Goal: Task Accomplishment & Management: Manage account settings

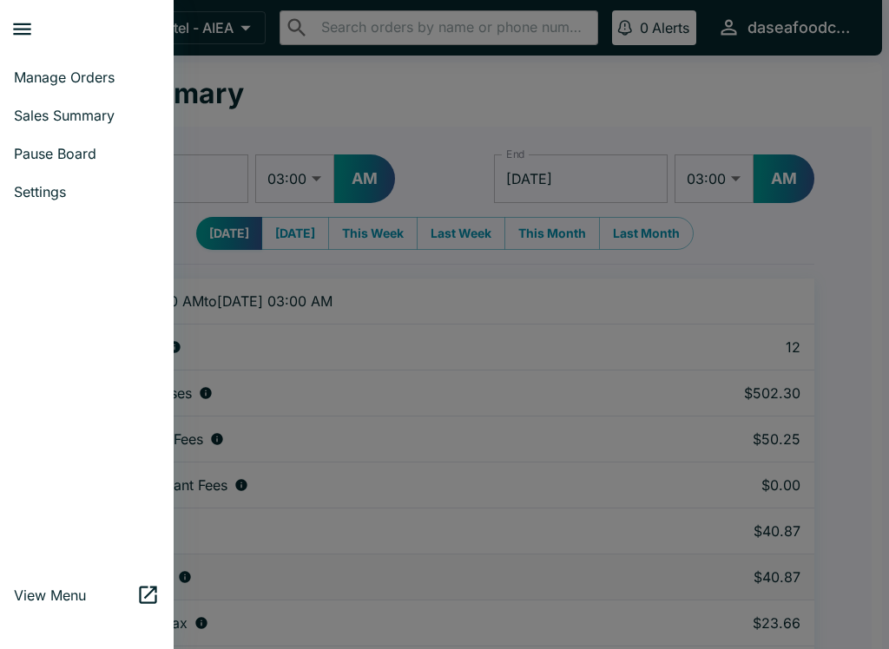
select select "03:00"
click at [114, 122] on span "Sales Summary" at bounding box center [87, 115] width 146 height 17
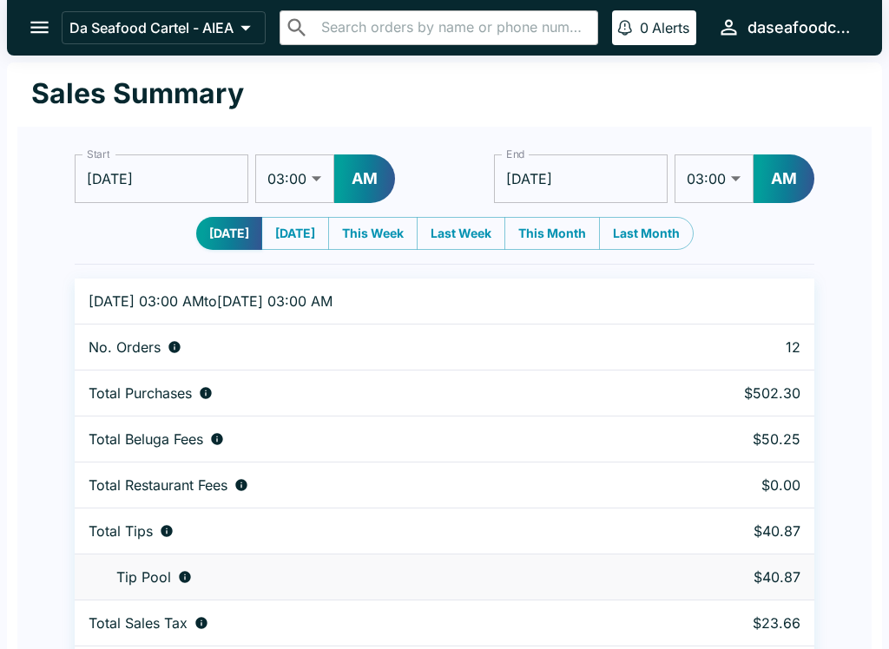
click at [42, 19] on icon "open drawer" at bounding box center [39, 27] width 23 height 23
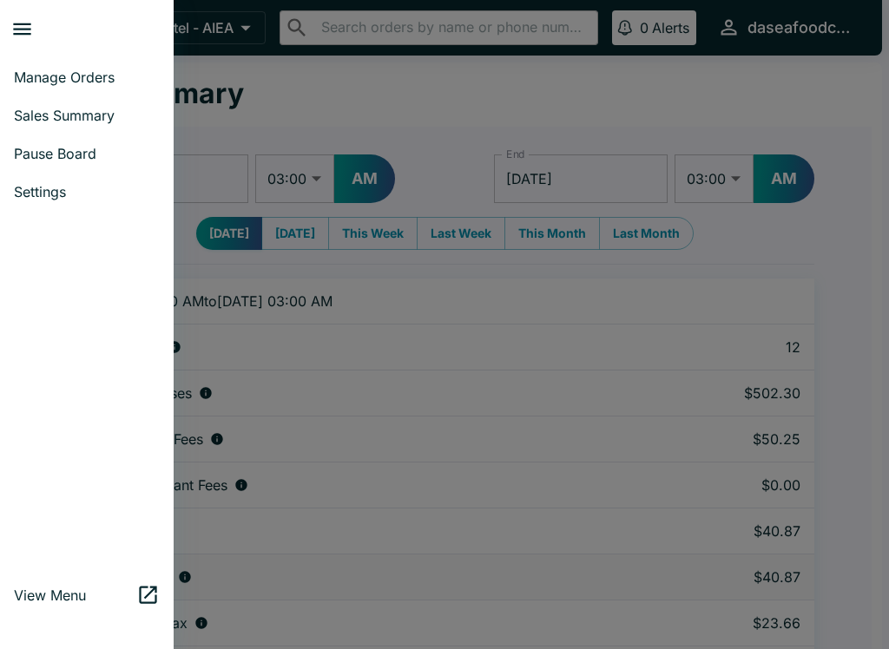
click at [101, 82] on span "Manage Orders" at bounding box center [87, 77] width 146 height 17
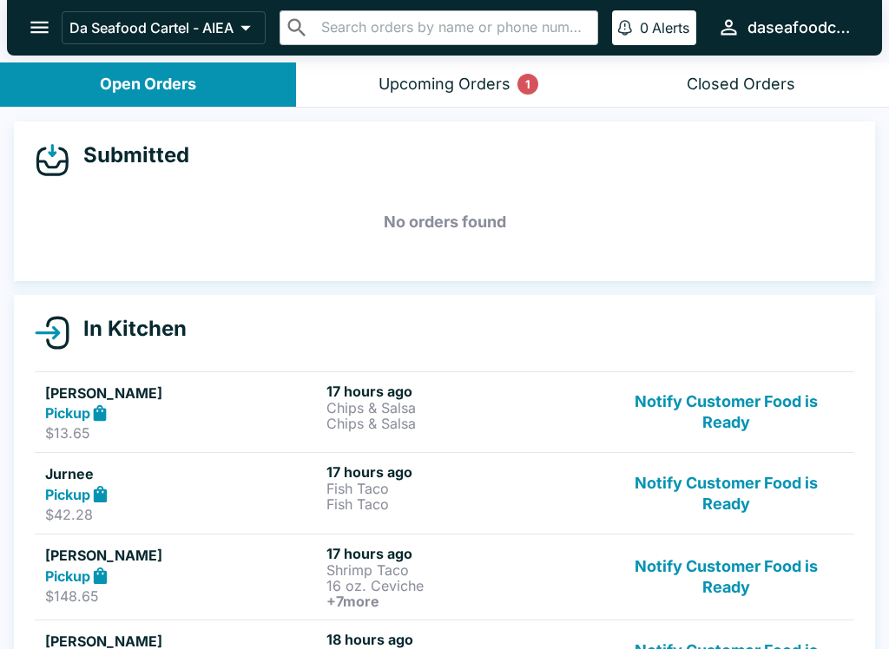
click at [727, 410] on button "Notify Customer Food is Ready" at bounding box center [725, 413] width 235 height 60
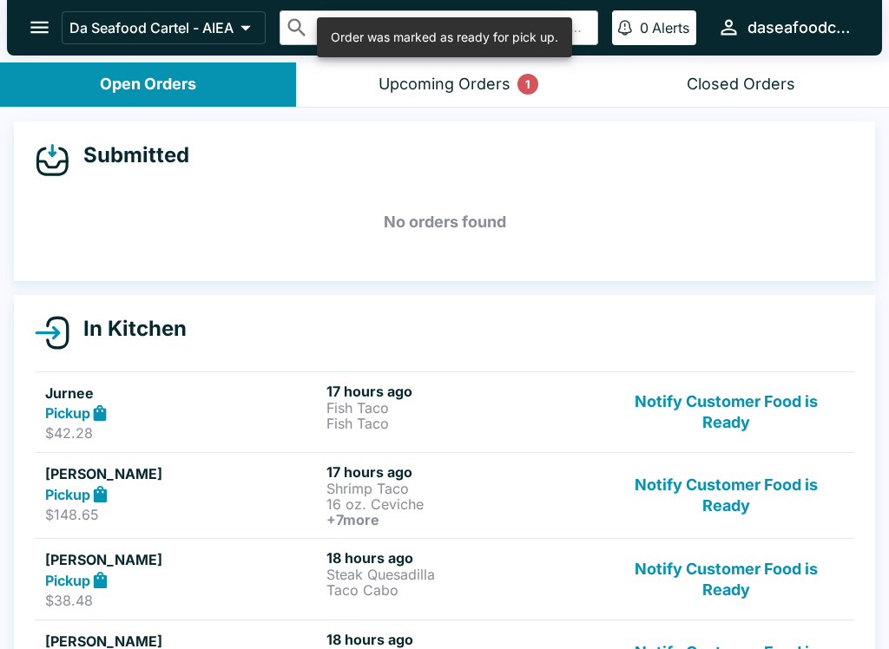
click at [727, 422] on button "Notify Customer Food is Ready" at bounding box center [725, 413] width 235 height 60
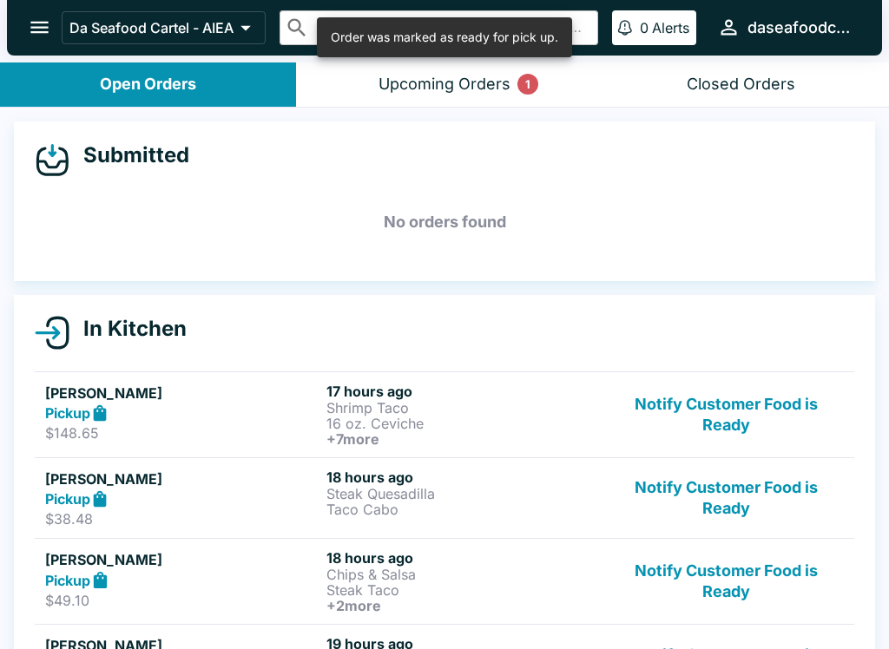
click at [727, 400] on button "Notify Customer Food is Ready" at bounding box center [725, 415] width 235 height 64
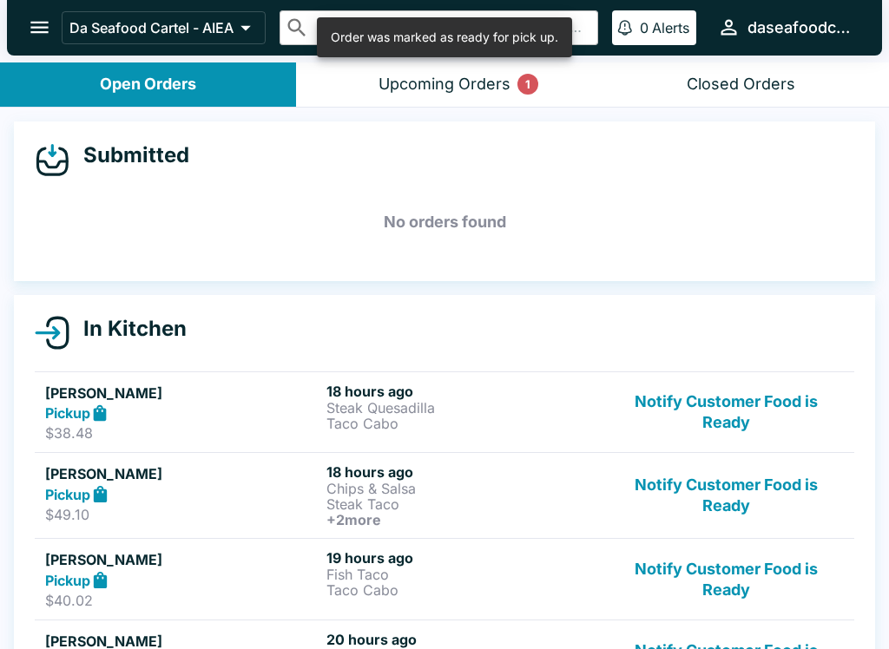
click at [732, 429] on button "Notify Customer Food is Ready" at bounding box center [725, 413] width 235 height 60
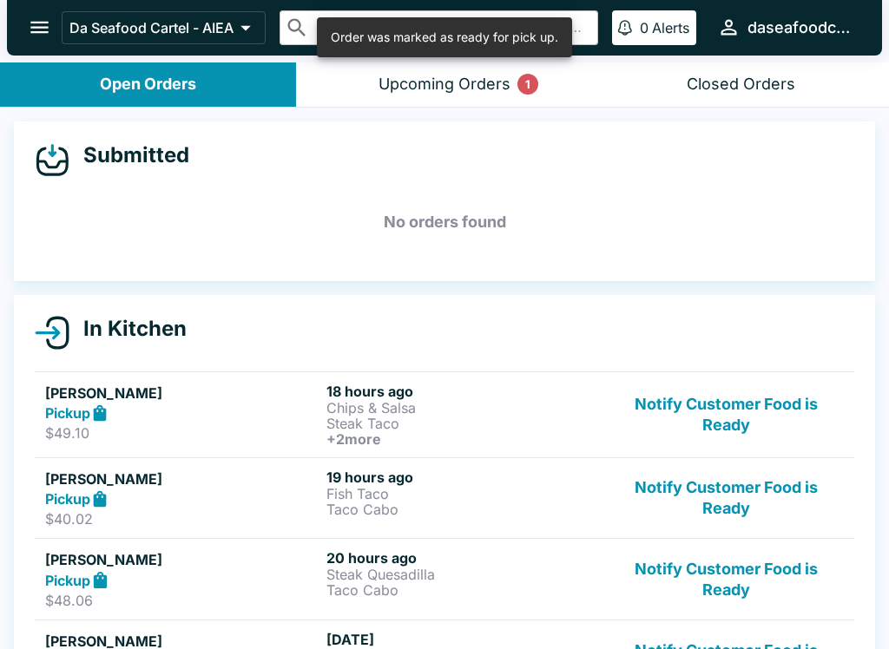
click at [739, 422] on button "Notify Customer Food is Ready" at bounding box center [725, 415] width 235 height 64
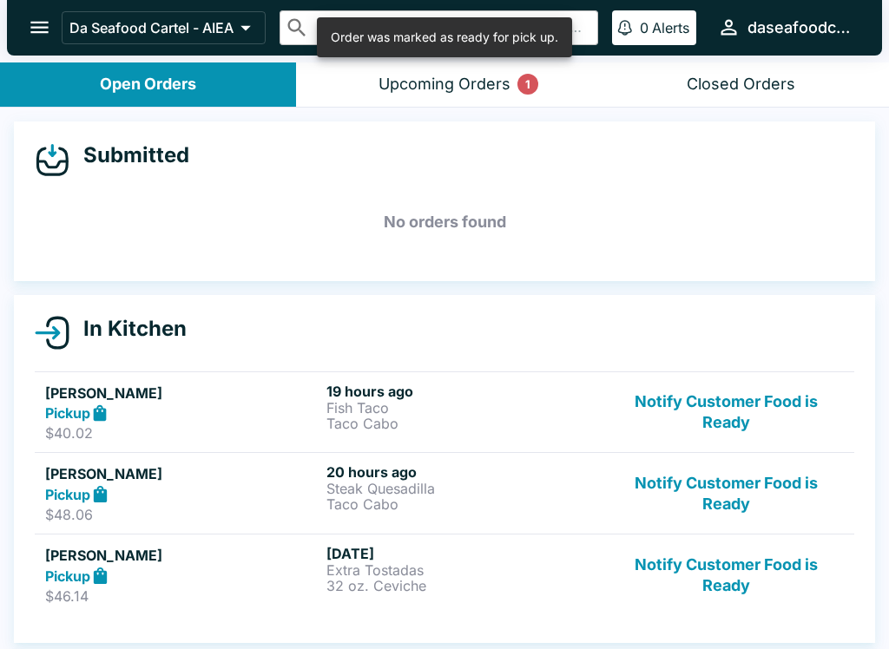
click at [731, 420] on button "Notify Customer Food is Ready" at bounding box center [725, 413] width 235 height 60
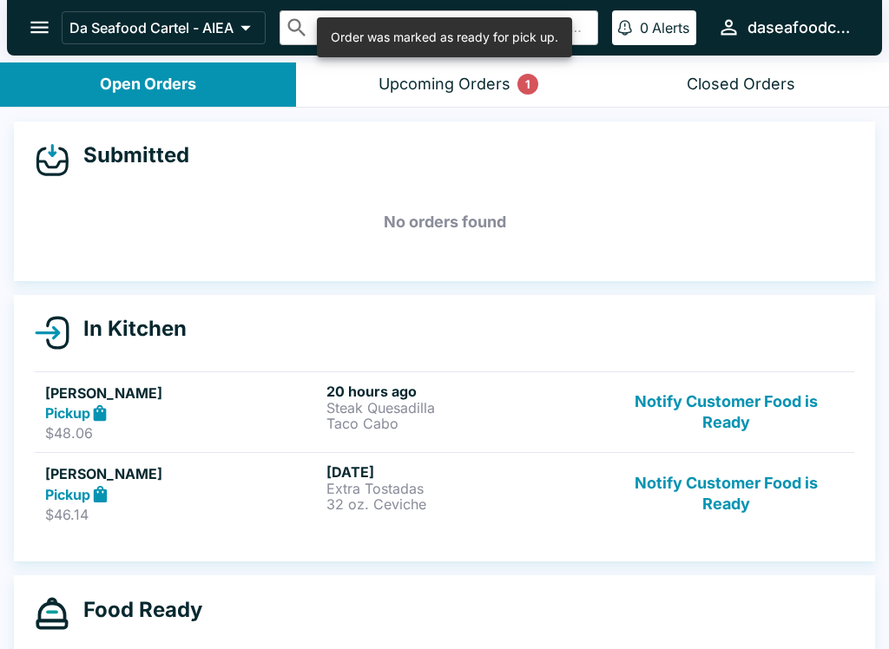
click at [725, 415] on button "Notify Customer Food is Ready" at bounding box center [725, 413] width 235 height 60
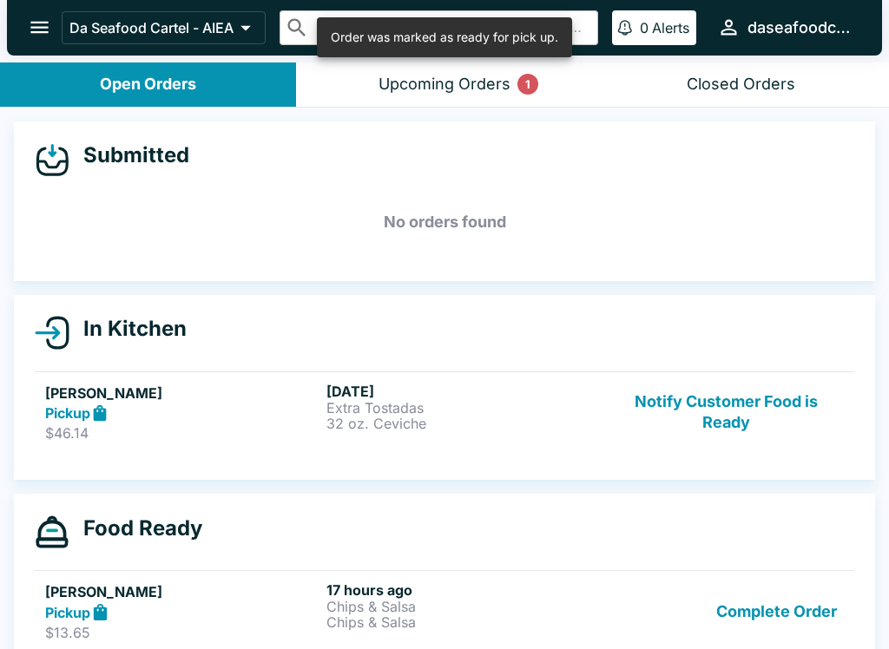
click at [731, 417] on button "Notify Customer Food is Ready" at bounding box center [725, 413] width 235 height 60
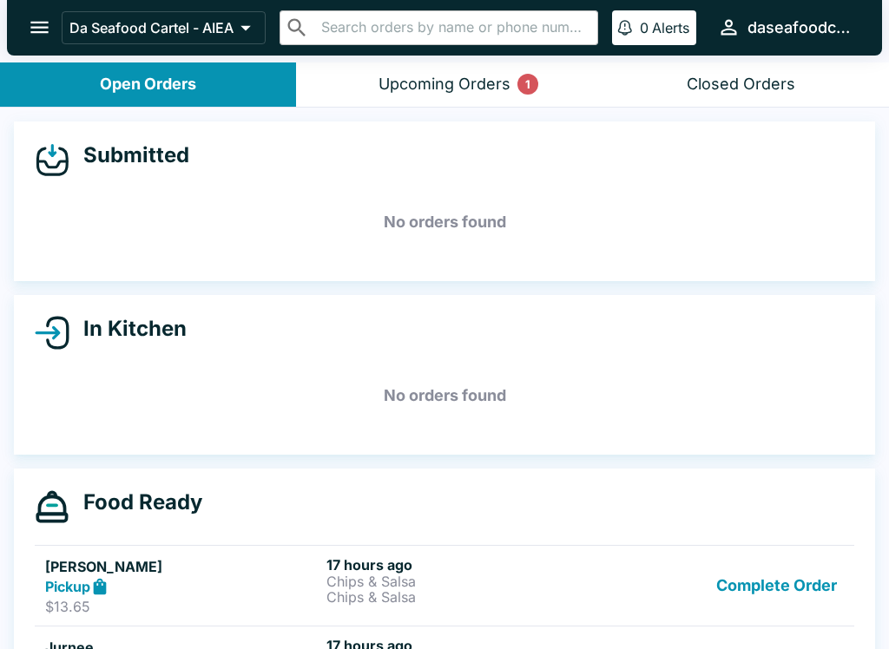
click at [773, 582] on button "Complete Order" at bounding box center [776, 586] width 135 height 60
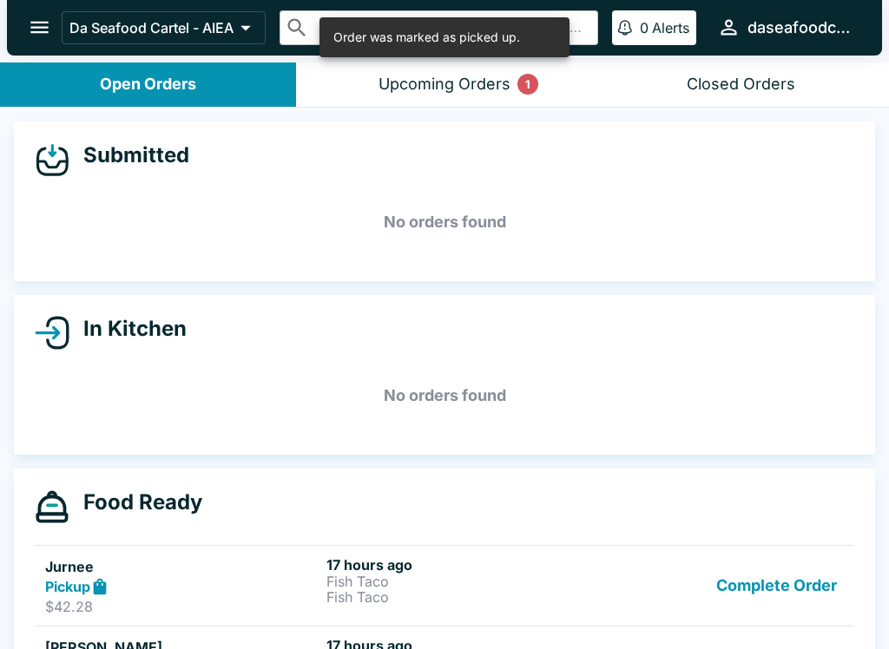
click at [771, 575] on button "Complete Order" at bounding box center [776, 586] width 135 height 60
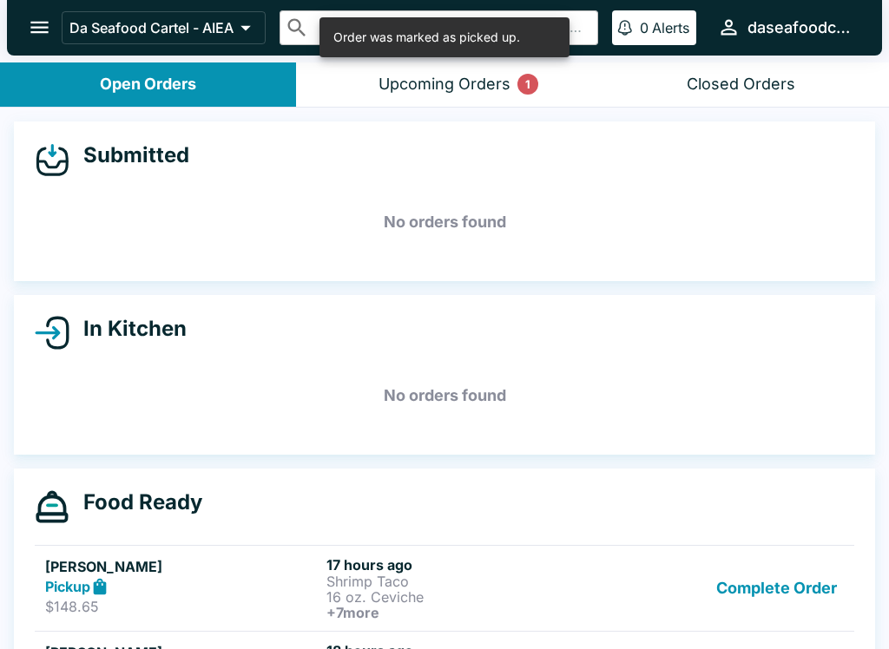
click at [786, 584] on button "Complete Order" at bounding box center [776, 588] width 135 height 64
click at [792, 583] on button "Complete Order" at bounding box center [776, 586] width 135 height 60
click at [791, 577] on button "Complete Order" at bounding box center [776, 588] width 135 height 64
click at [782, 582] on button "Complete Order" at bounding box center [776, 586] width 135 height 60
click at [778, 575] on button "Complete Order" at bounding box center [776, 586] width 135 height 60
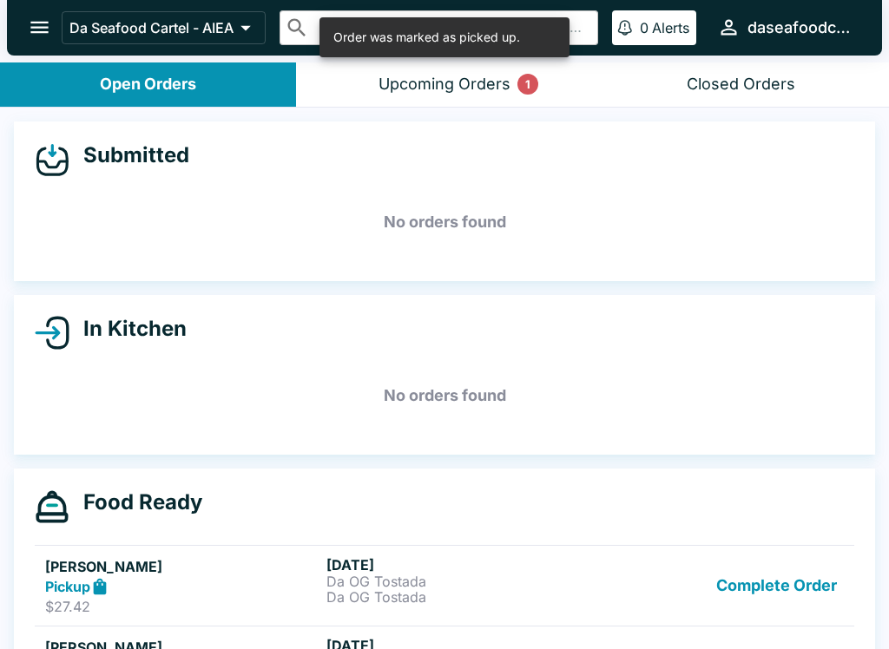
click at [777, 575] on button "Complete Order" at bounding box center [776, 586] width 135 height 60
click at [783, 581] on button "Complete Order" at bounding box center [776, 586] width 135 height 60
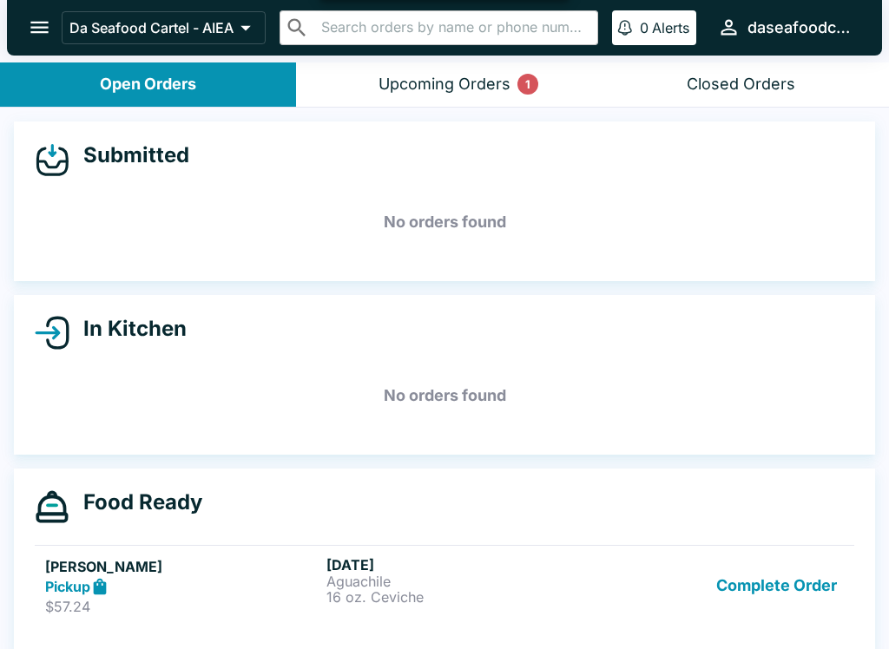
click at [784, 580] on button "Complete Order" at bounding box center [776, 586] width 135 height 60
